Goal: Navigation & Orientation: Find specific page/section

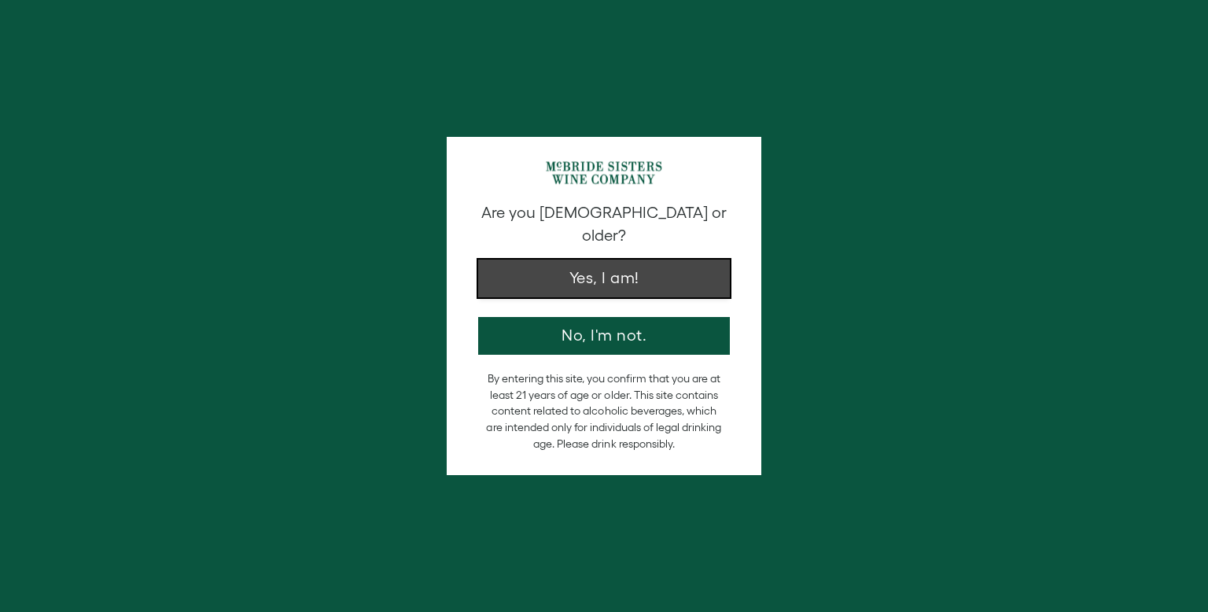
click at [655, 262] on button "Yes, I am!" at bounding box center [604, 279] width 252 height 38
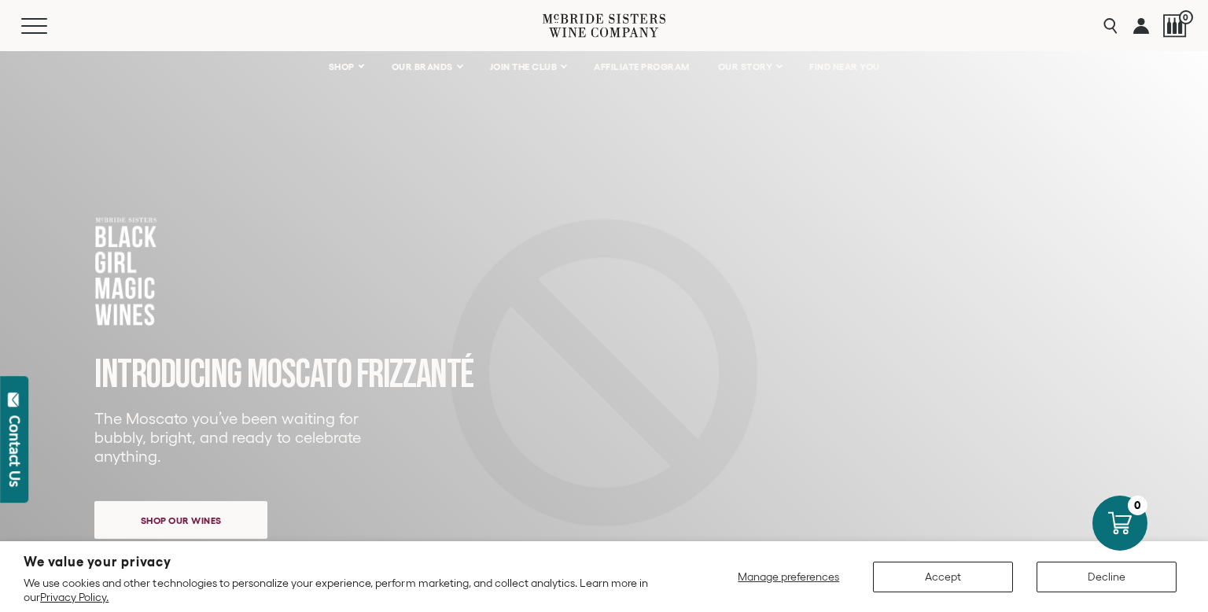
click at [655, 262] on div "INTRODUCING MOSCATO FRIZZANTé The Moscato you’ve been waiting for bubbly, brigh…" at bounding box center [471, 396] width 755 height 363
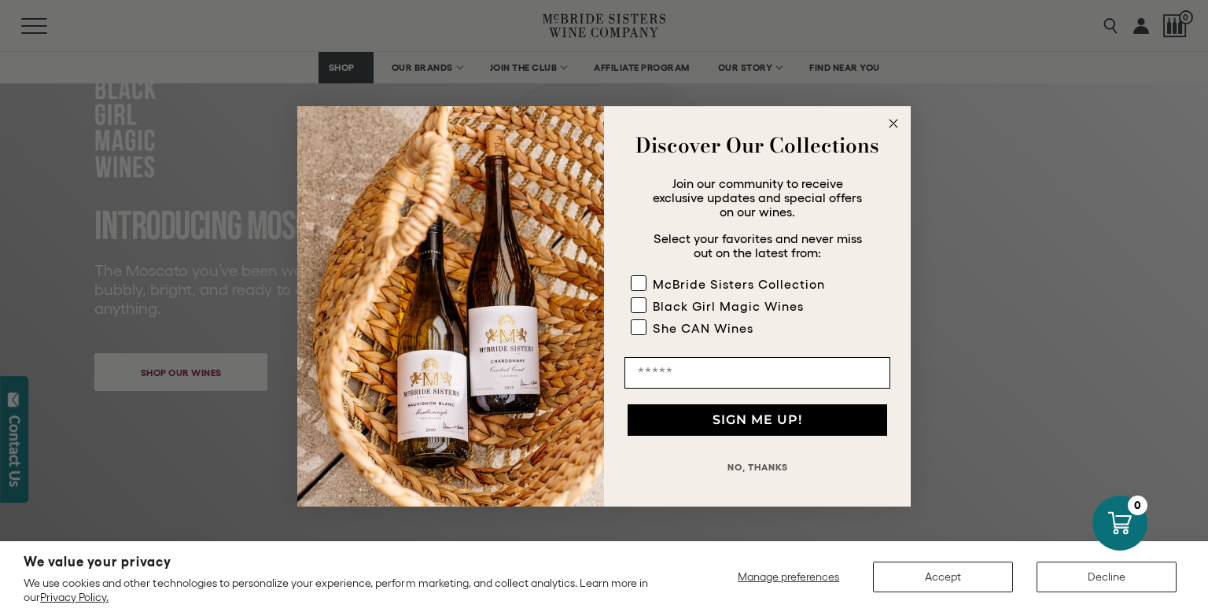
scroll to position [149, 0]
click at [732, 72] on div "Close dialog Discover Our Collections Join our community to receive exclusive u…" at bounding box center [604, 306] width 1208 height 612
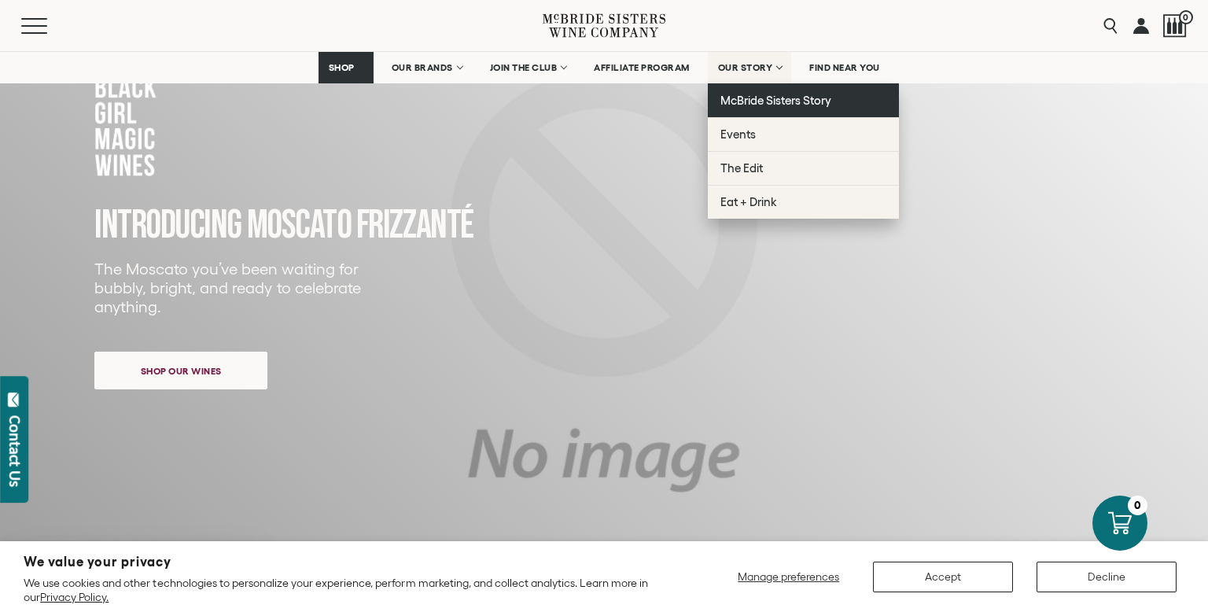
click at [739, 100] on span "McBride Sisters Story" at bounding box center [775, 100] width 111 height 13
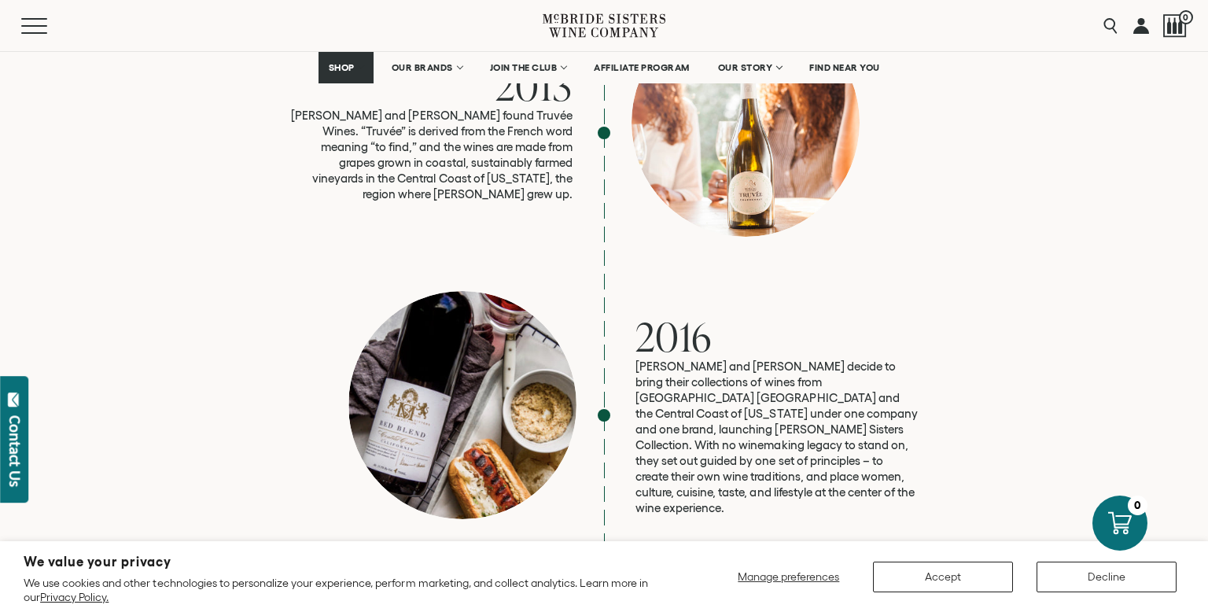
scroll to position [2525, 0]
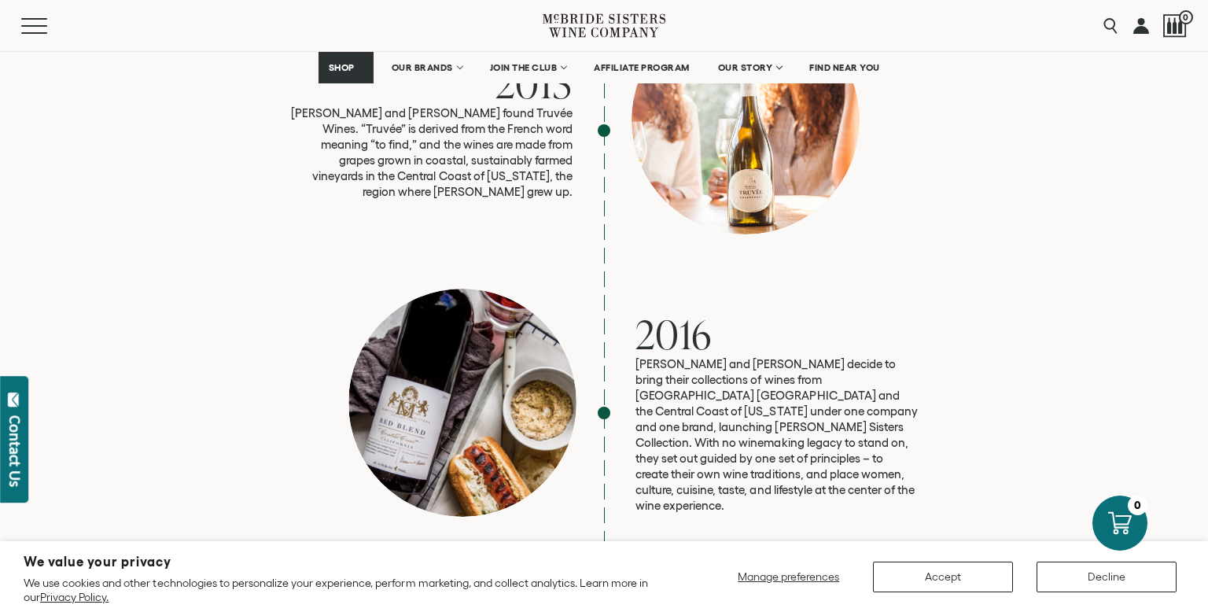
click at [739, 118] on div at bounding box center [746, 120] width 228 height 228
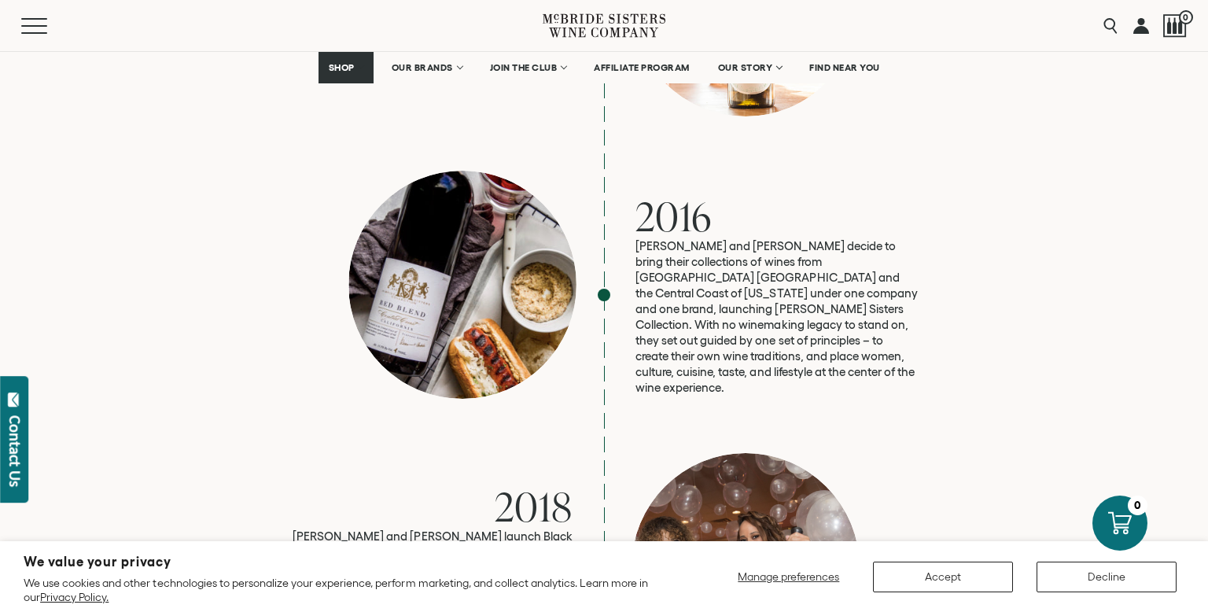
scroll to position [2646, 0]
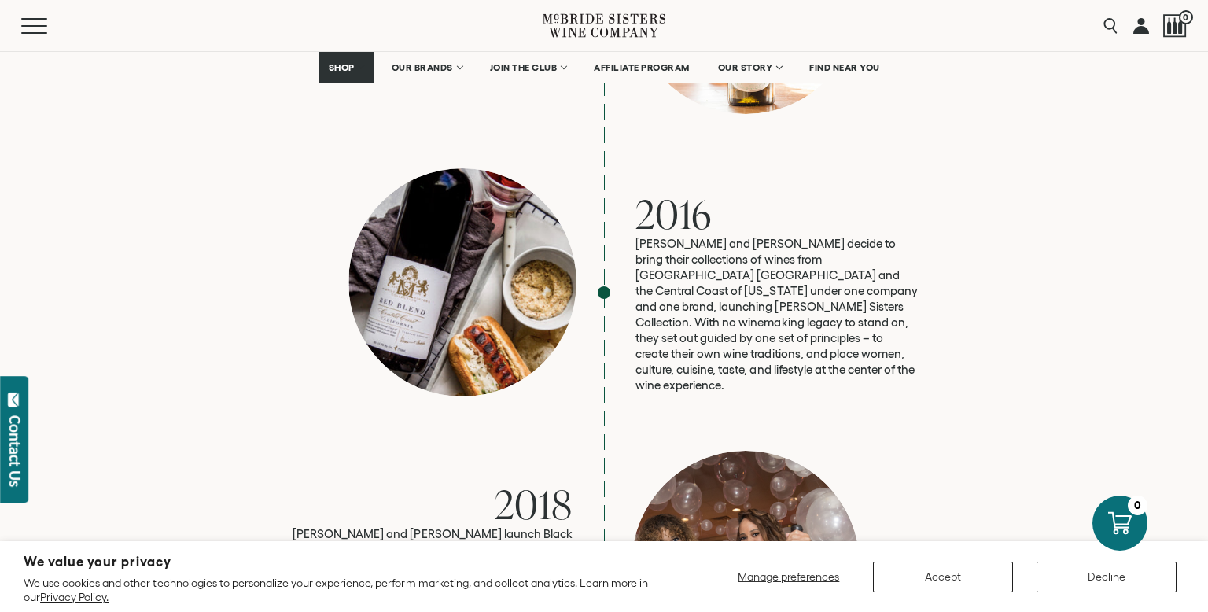
click at [737, 168] on div "2016 [PERSON_NAME] and [PERSON_NAME] decide to bring their collections of wines…" at bounding box center [603, 292] width 629 height 249
click at [737, 168] on div "2016 Robin and Andréa decide to bring their collections of wines from Aotearoa …" at bounding box center [603, 292] width 629 height 249
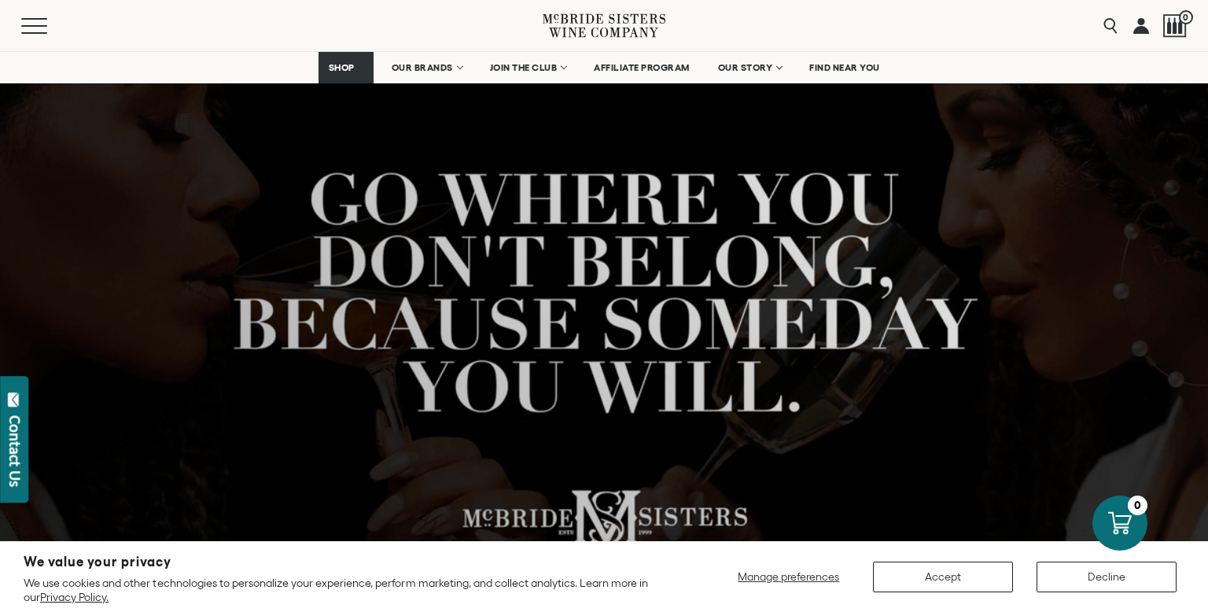
scroll to position [0, 0]
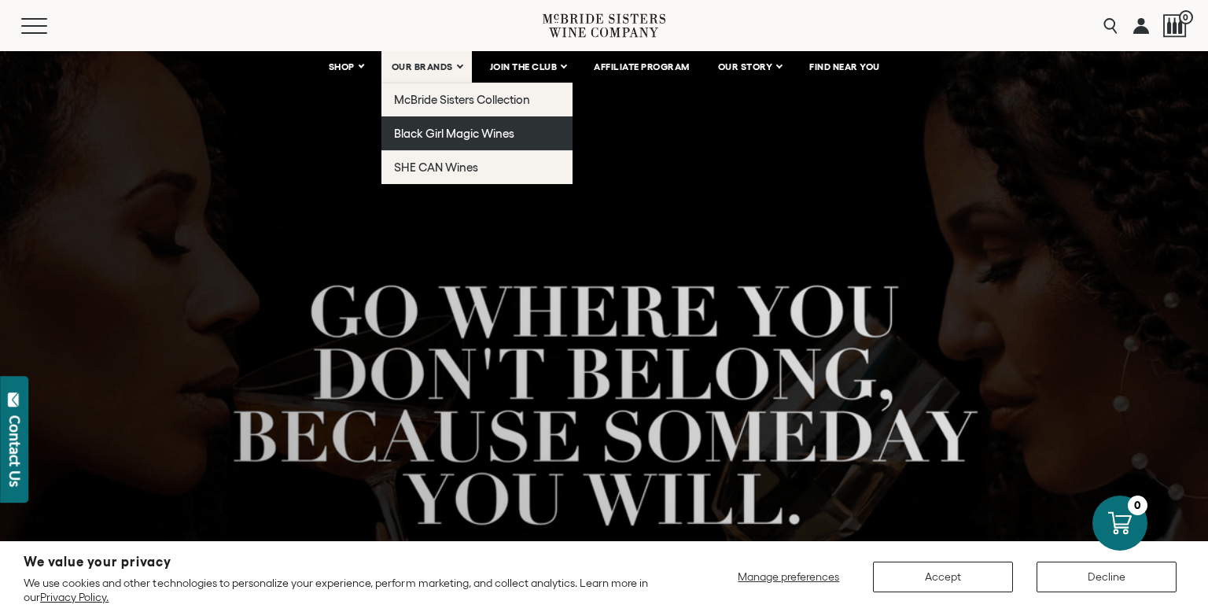
click at [430, 130] on span "Black Girl Magic Wines" at bounding box center [454, 133] width 120 height 13
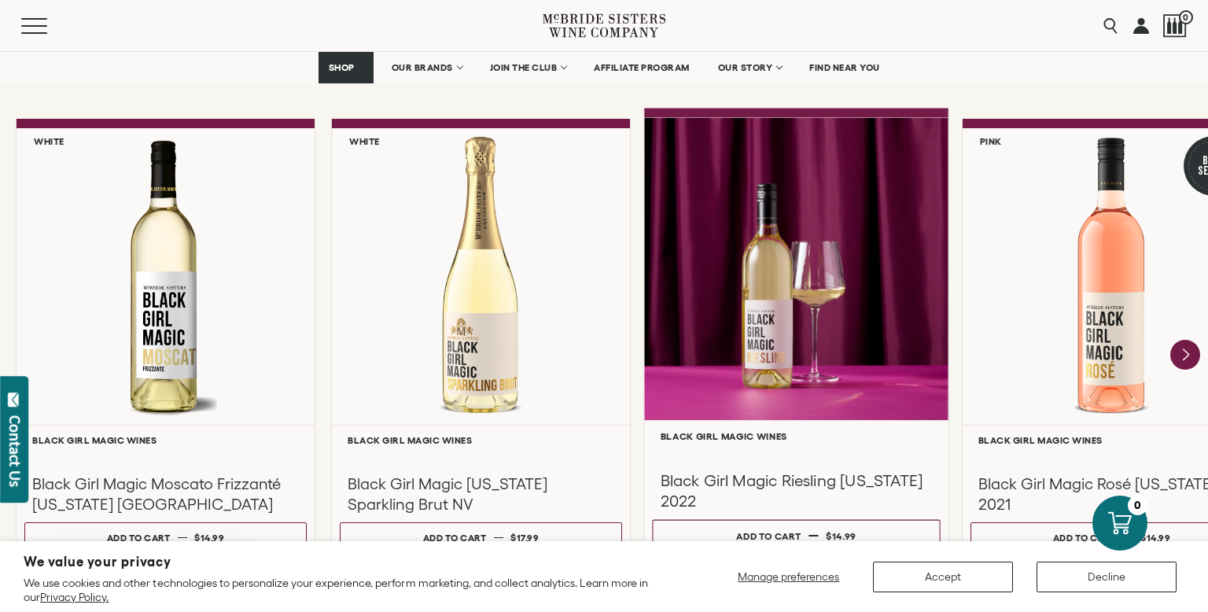
scroll to position [1384, 0]
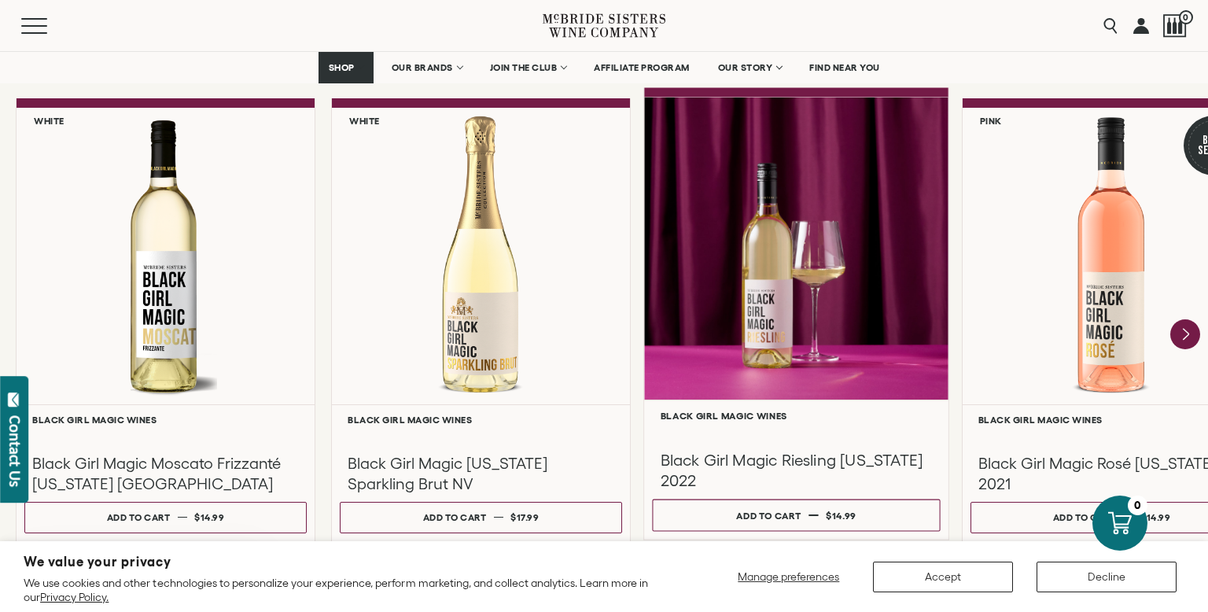
click at [764, 230] on div at bounding box center [796, 248] width 304 height 303
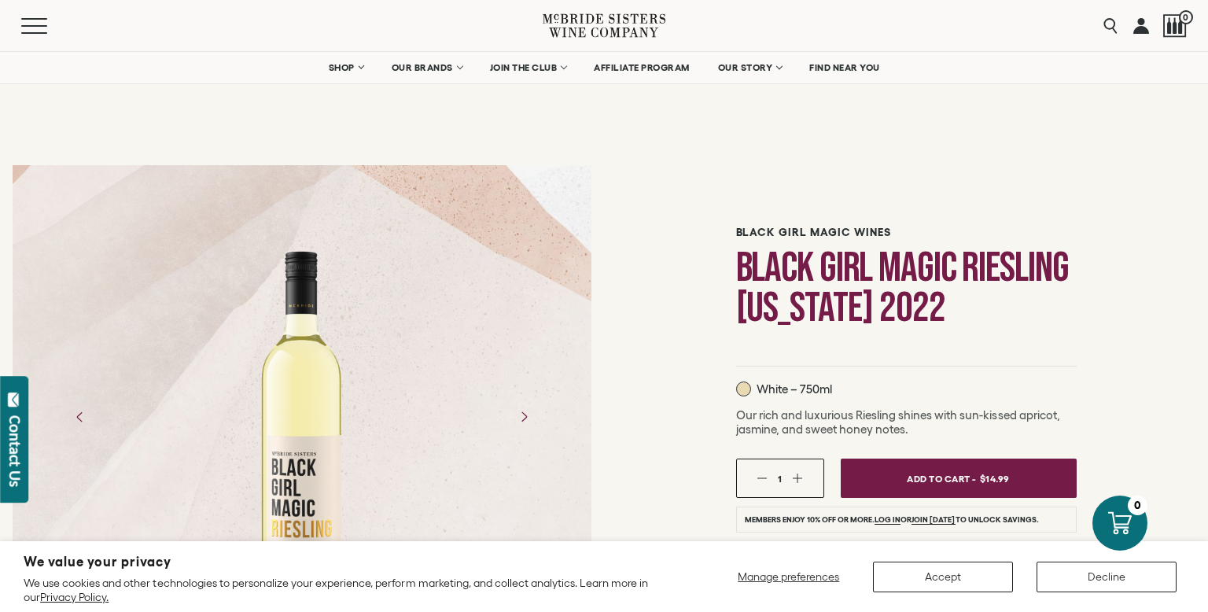
click at [499, 157] on div at bounding box center [302, 533] width 604 height 760
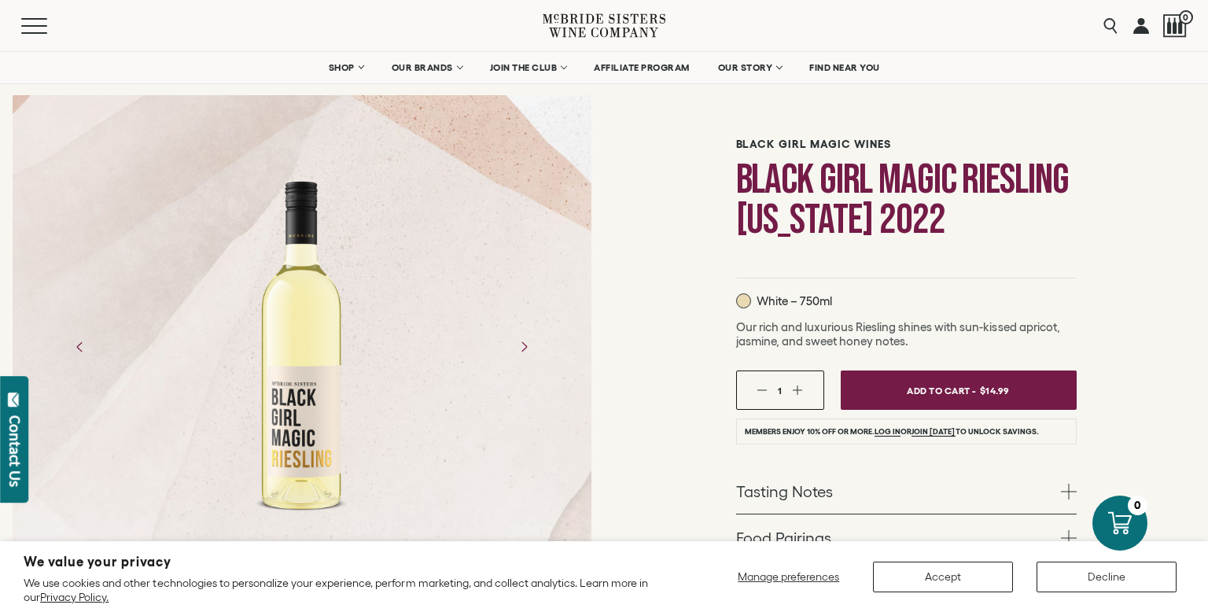
scroll to position [82, 0]
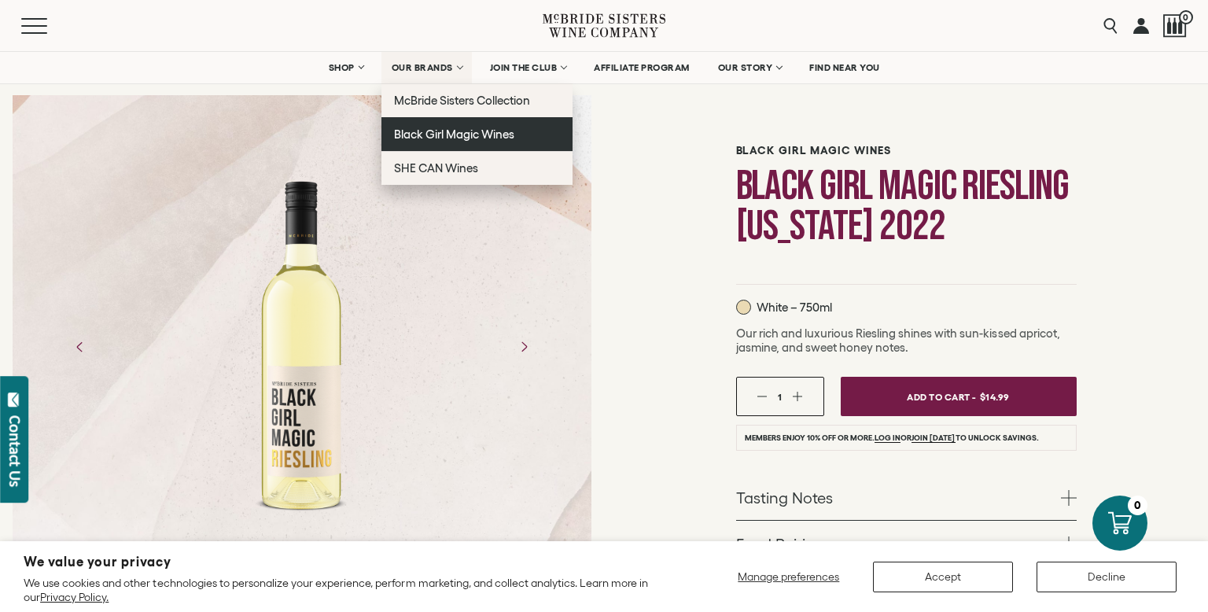
click at [460, 133] on span "Black Girl Magic Wines" at bounding box center [454, 133] width 120 height 13
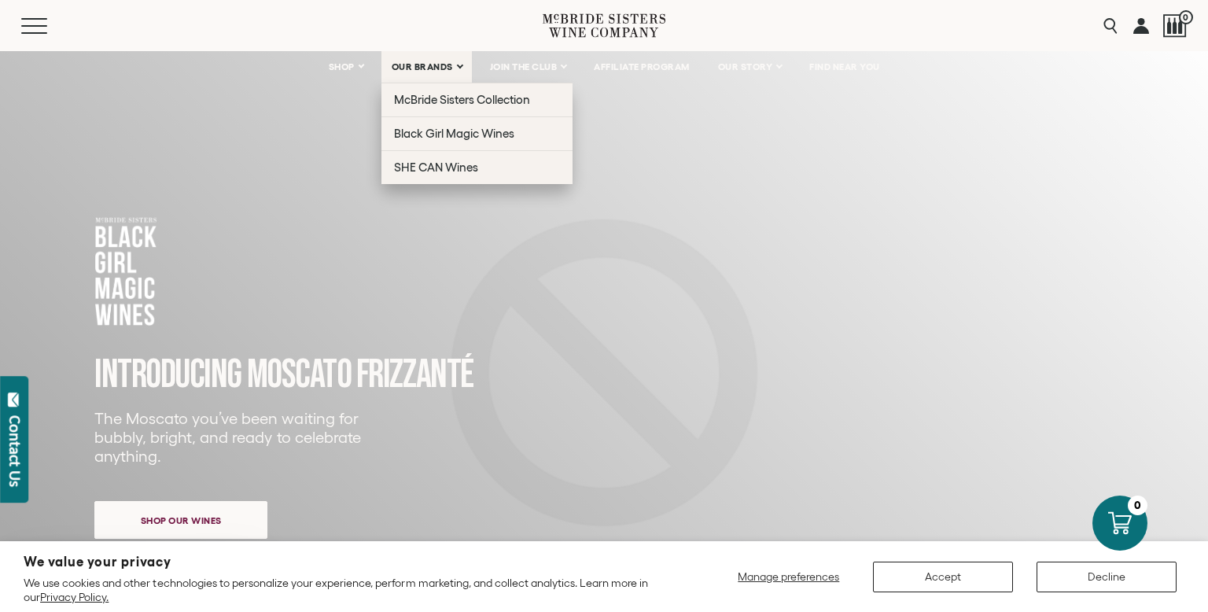
click at [416, 67] on span "OUR BRANDS" at bounding box center [422, 66] width 61 height 11
